Goal: Task Accomplishment & Management: Manage account settings

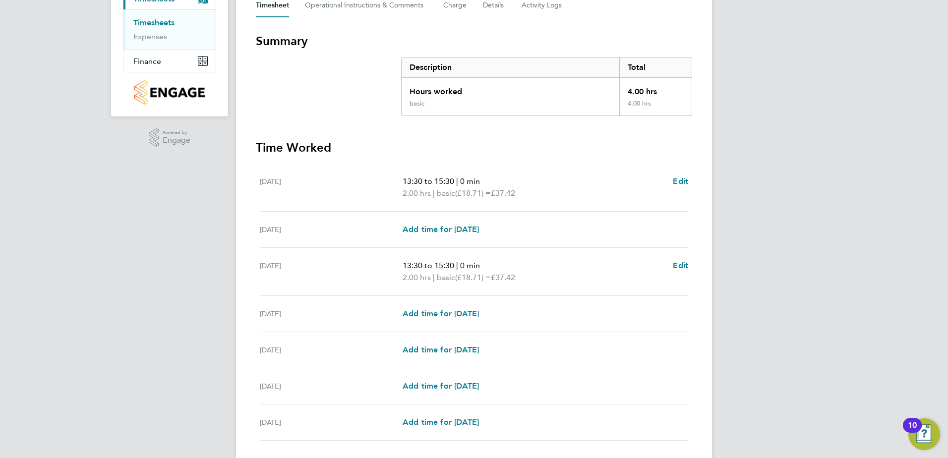
scroll to position [223, 0]
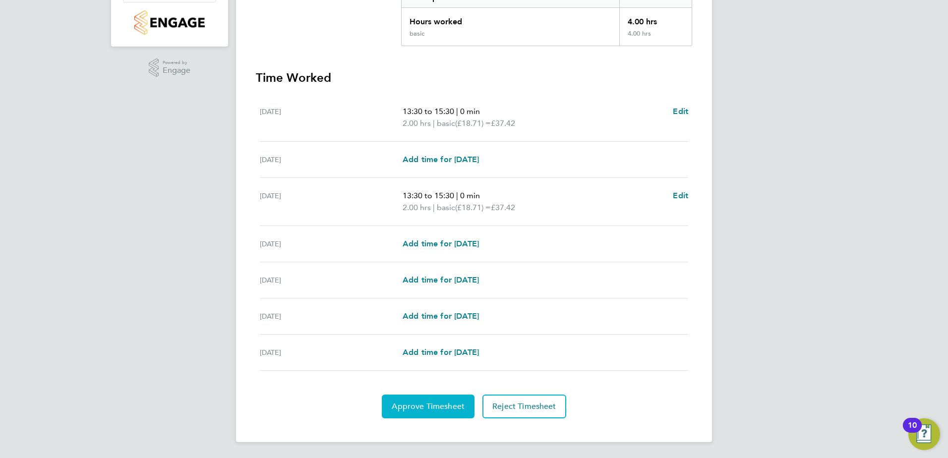
click at [438, 407] on span "Approve Timesheet" at bounding box center [428, 407] width 73 height 10
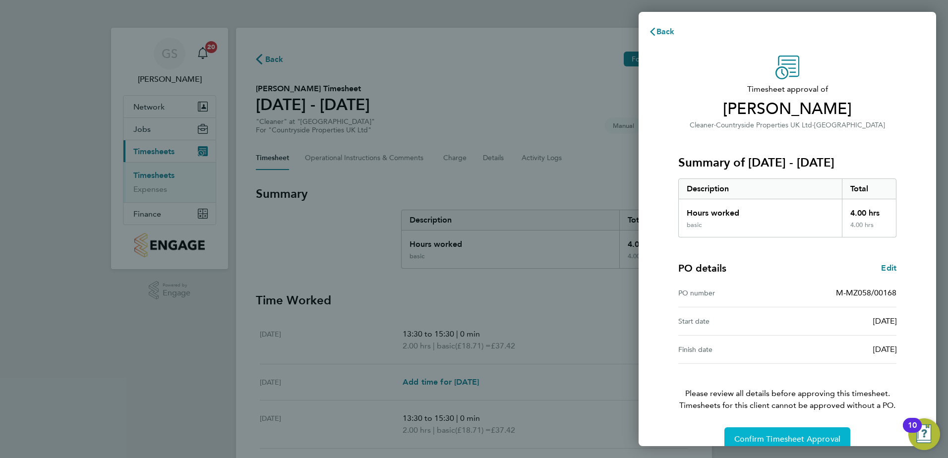
click at [801, 431] on button "Confirm Timesheet Approval" at bounding box center [787, 439] width 126 height 24
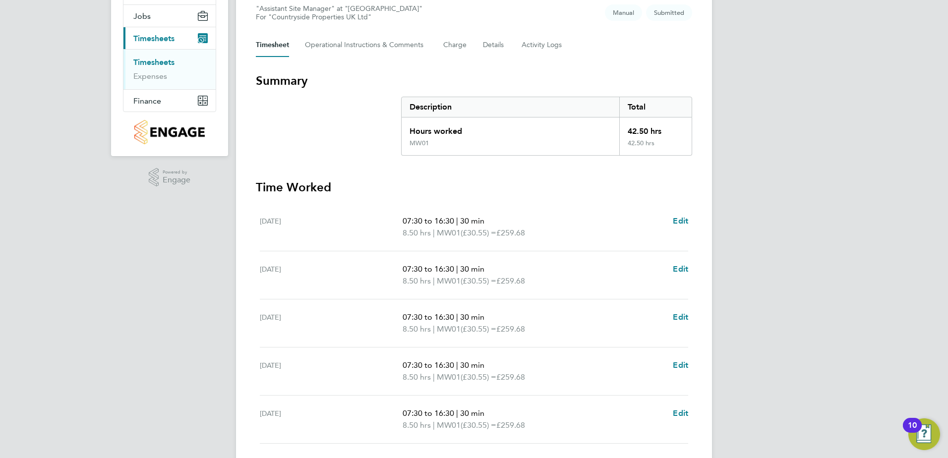
scroll to position [186, 0]
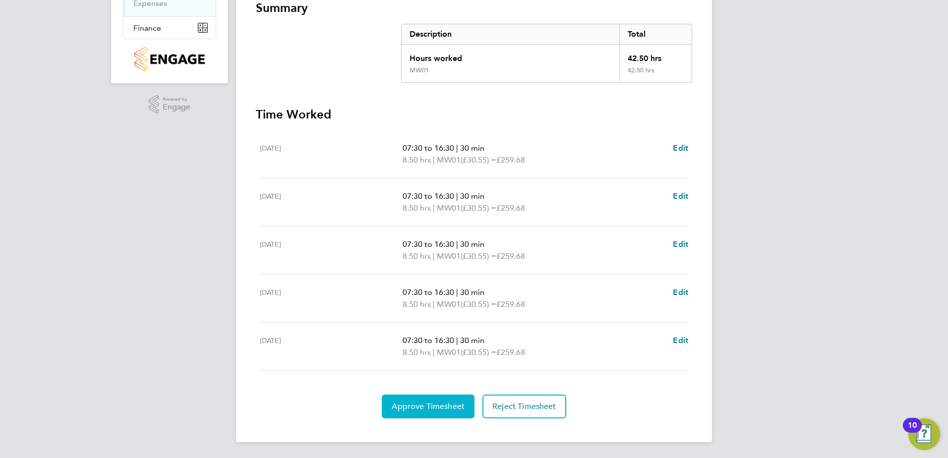
click at [446, 398] on button "Approve Timesheet" at bounding box center [428, 407] width 93 height 24
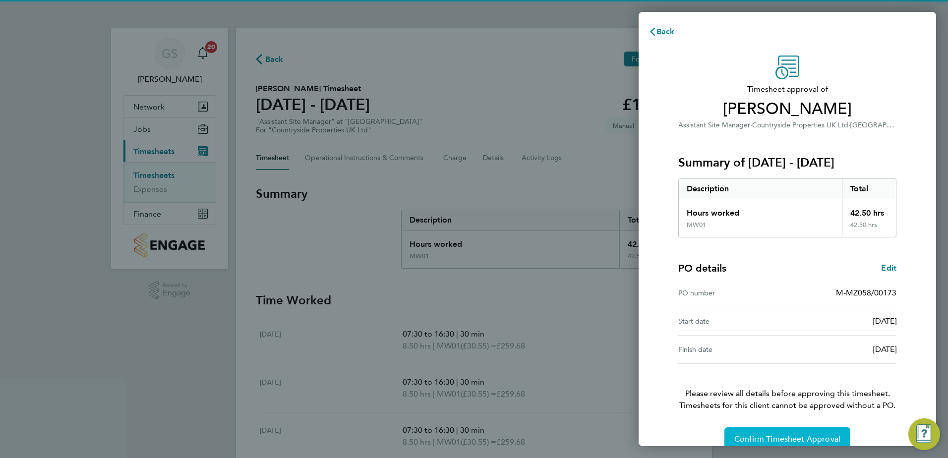
click at [775, 429] on button "Confirm Timesheet Approval" at bounding box center [787, 439] width 126 height 24
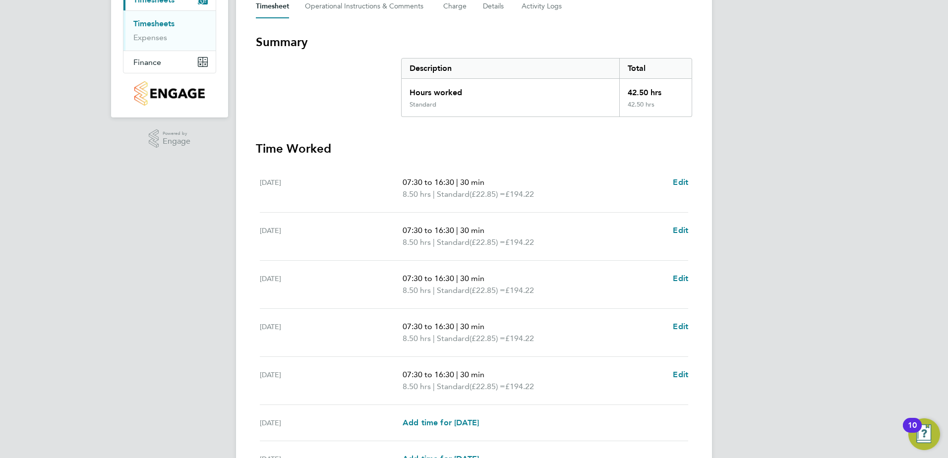
scroll to position [258, 0]
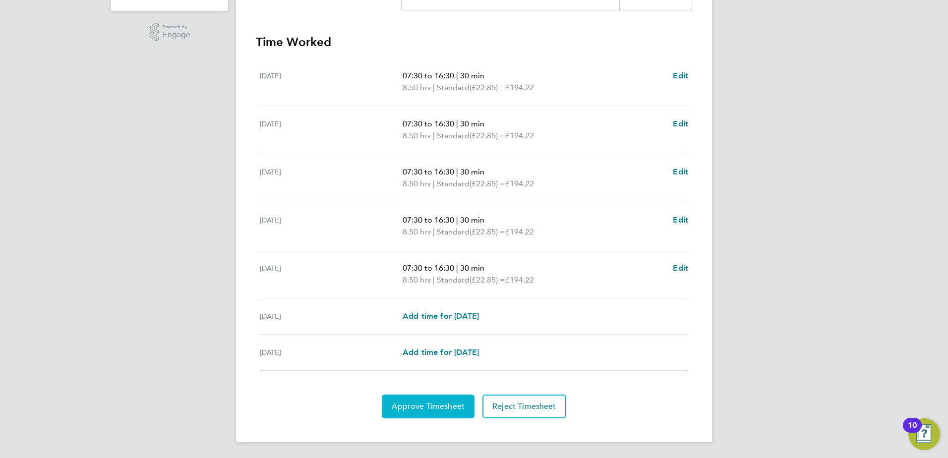
click at [427, 396] on button "Approve Timesheet" at bounding box center [428, 407] width 93 height 24
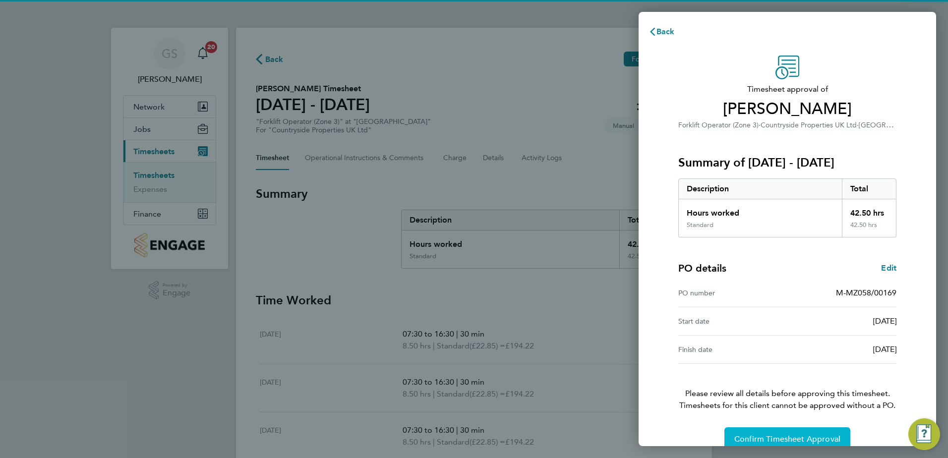
click at [766, 431] on button "Confirm Timesheet Approval" at bounding box center [787, 439] width 126 height 24
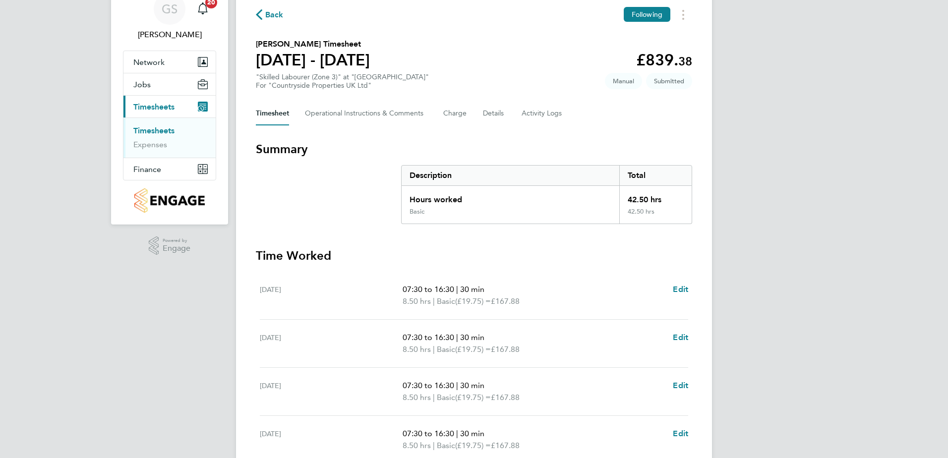
scroll to position [258, 0]
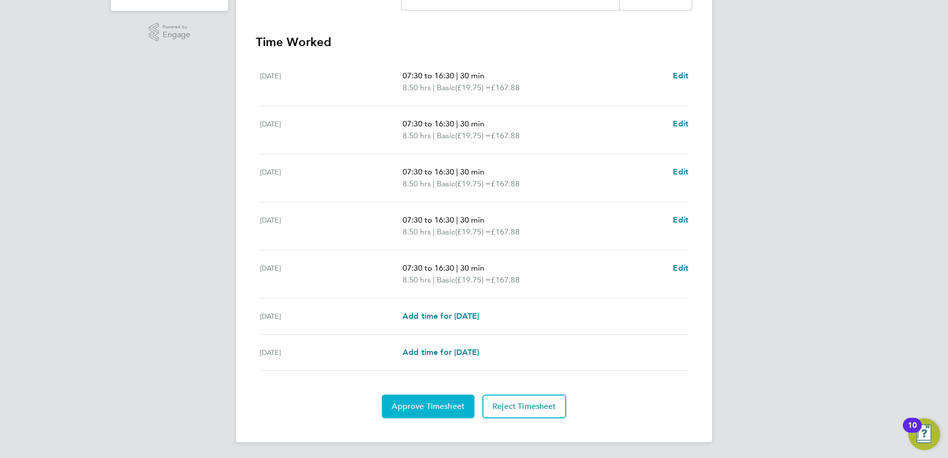
click at [463, 396] on button "Approve Timesheet" at bounding box center [428, 407] width 93 height 24
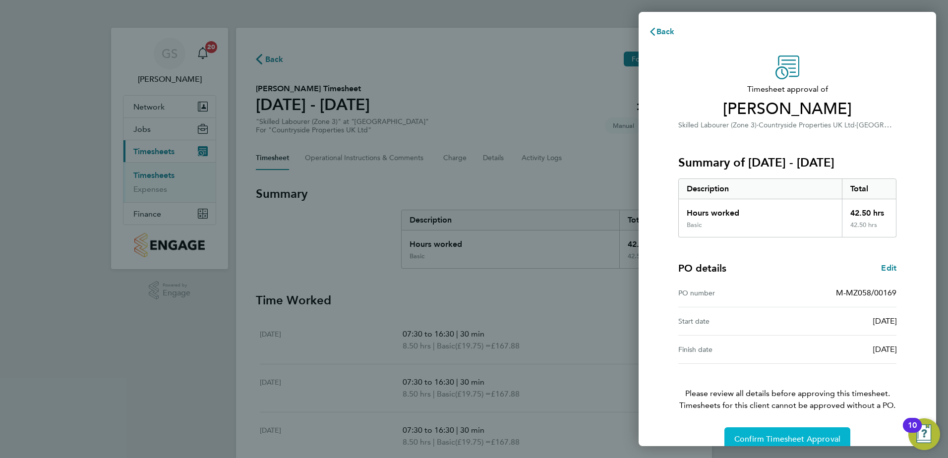
click at [776, 434] on button "Confirm Timesheet Approval" at bounding box center [787, 439] width 126 height 24
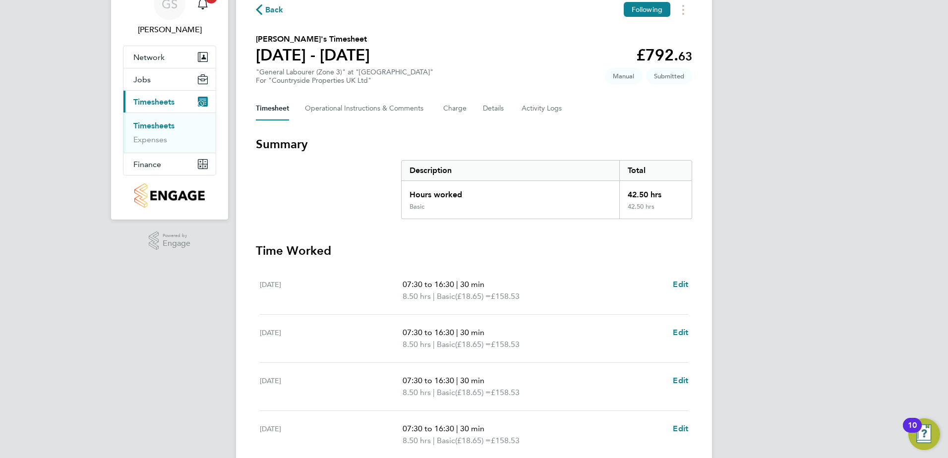
scroll to position [258, 0]
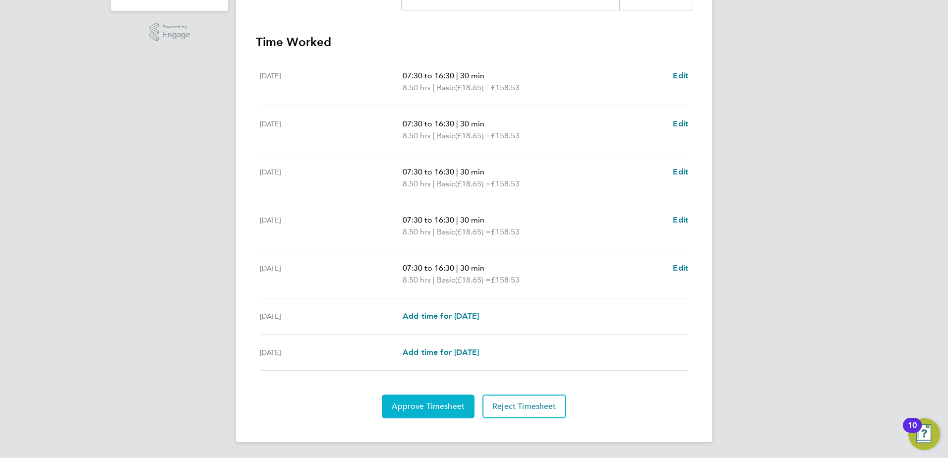
click at [437, 397] on button "Approve Timesheet" at bounding box center [428, 407] width 93 height 24
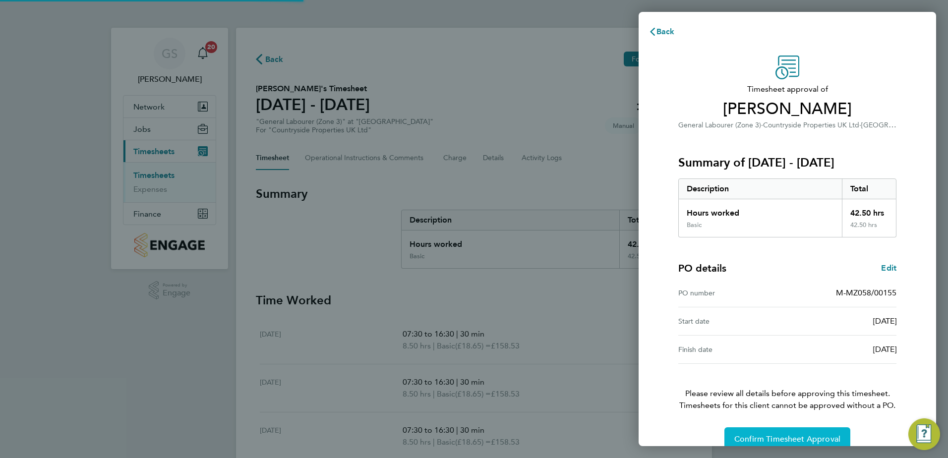
click at [806, 435] on span "Confirm Timesheet Approval" at bounding box center [787, 439] width 106 height 10
